Goal: Navigation & Orientation: Find specific page/section

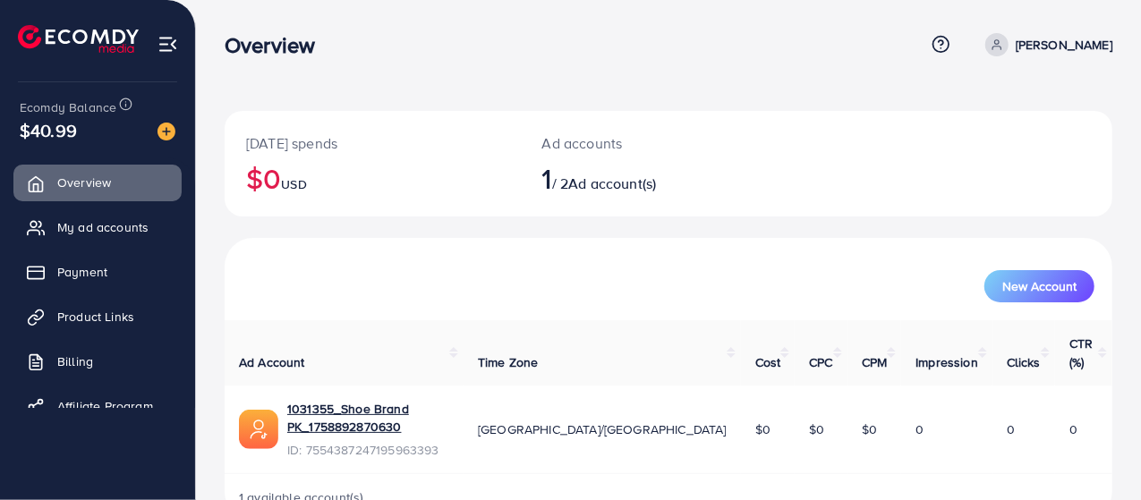
scroll to position [13, 0]
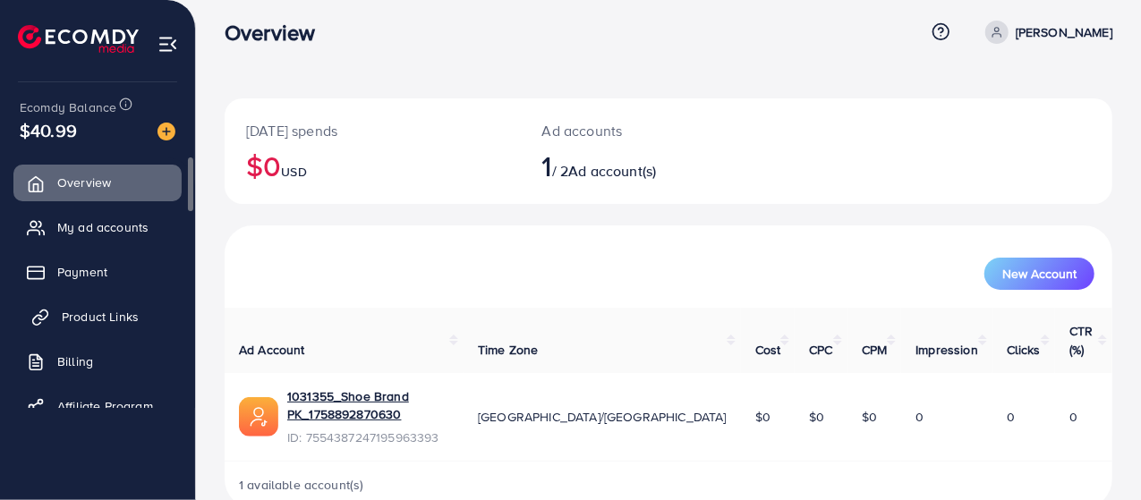
click at [152, 312] on link "Product Links" at bounding box center [97, 317] width 168 height 36
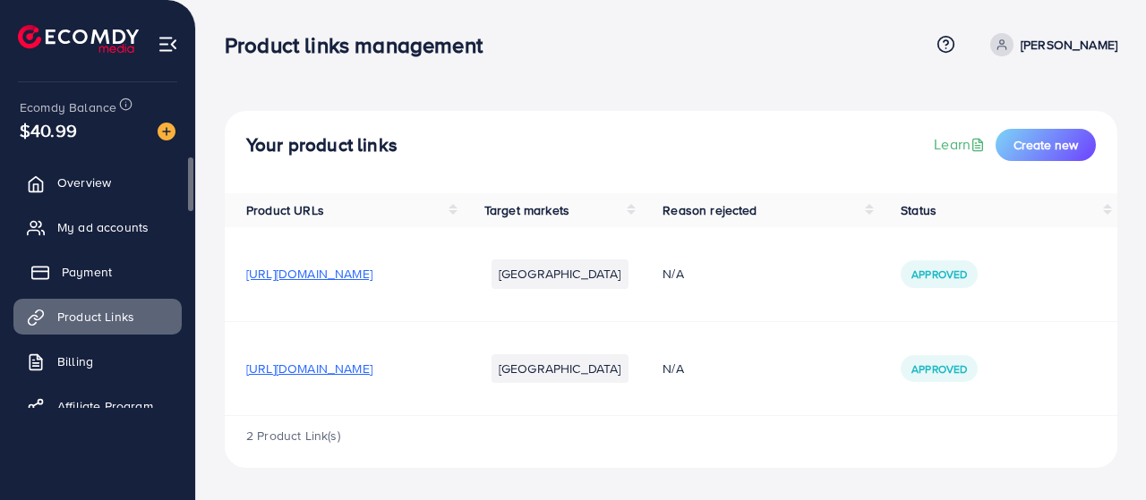
click at [136, 270] on link "Payment" at bounding box center [97, 272] width 168 height 36
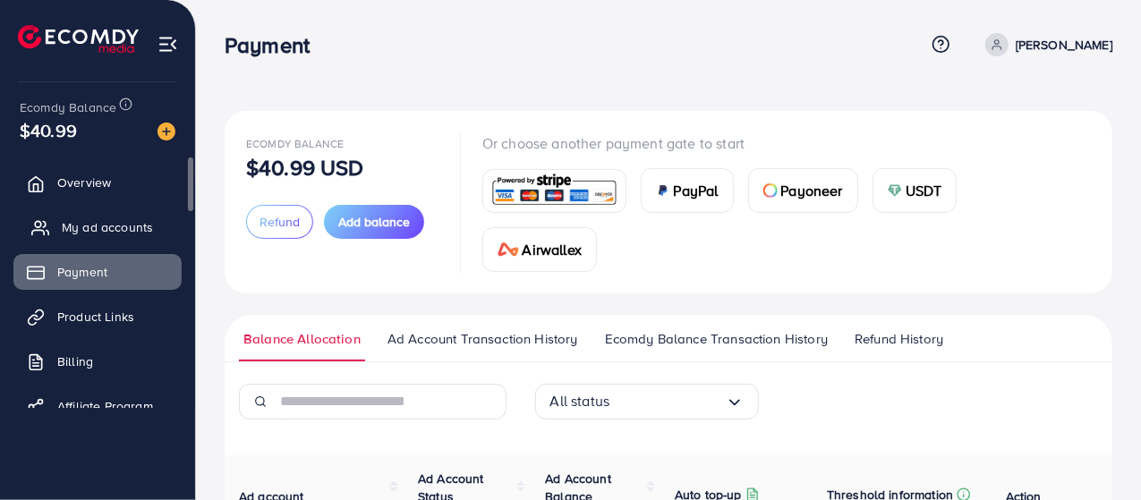
click at [137, 218] on span "My ad accounts" at bounding box center [107, 227] width 91 height 18
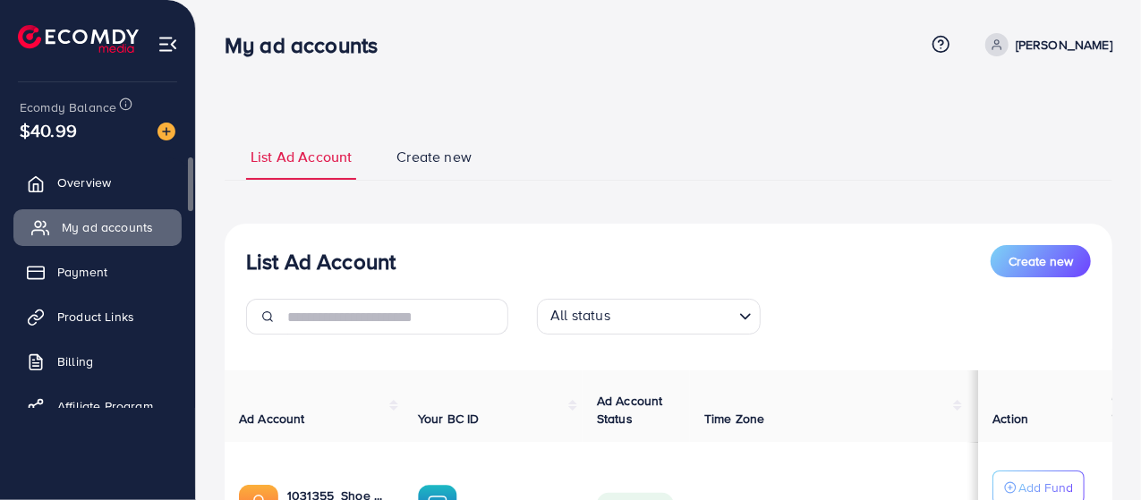
click at [137, 218] on span "My ad accounts" at bounding box center [107, 227] width 91 height 18
click at [68, 172] on link "Overview" at bounding box center [97, 183] width 168 height 36
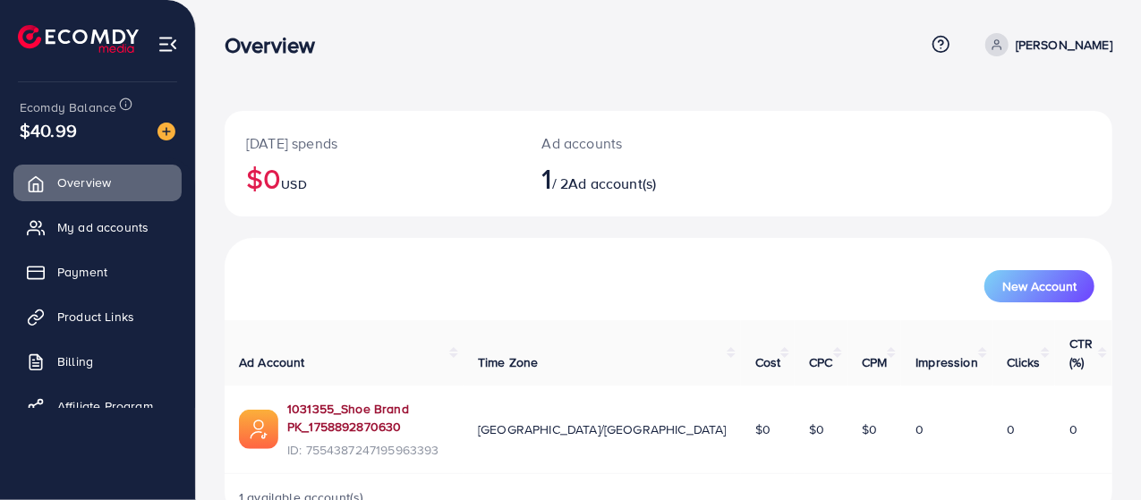
click at [437, 400] on link "1031355_Shoe Brand PK_1758892870630" at bounding box center [368, 418] width 162 height 37
